Goal: Find specific page/section: Find specific page/section

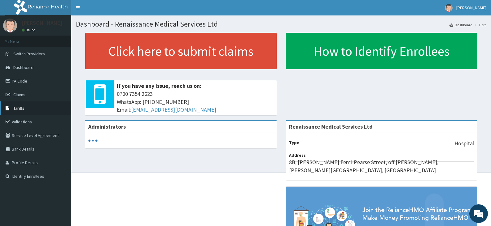
click at [38, 104] on link "Tariffs" at bounding box center [35, 109] width 71 height 14
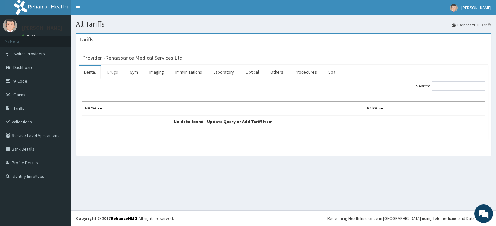
click at [109, 73] on link "Drugs" at bounding box center [112, 72] width 21 height 13
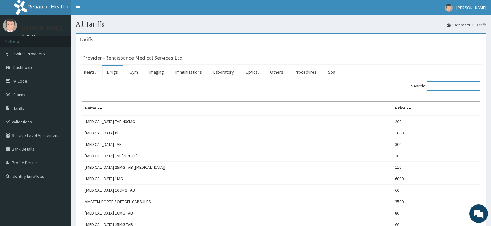
click at [451, 85] on input "Search:" at bounding box center [453, 85] width 53 height 9
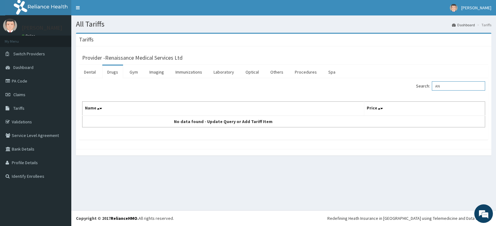
type input "A"
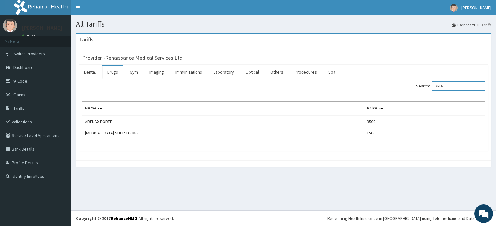
drag, startPoint x: 452, startPoint y: 86, endPoint x: 432, endPoint y: 81, distance: 20.5
click at [432, 81] on label "Search: AREN" at bounding box center [450, 85] width 69 height 9
type input "AREN"
